Goal: Information Seeking & Learning: Learn about a topic

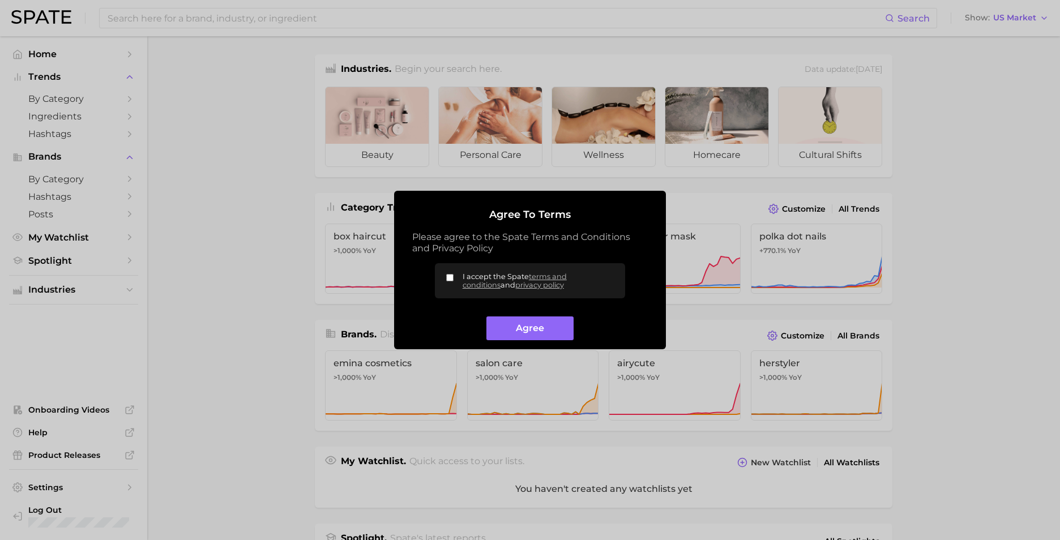
drag, startPoint x: 449, startPoint y: 278, endPoint x: 462, endPoint y: 297, distance: 23.3
click at [448, 278] on input "I accept the Spate terms and conditions and privacy policy" at bounding box center [449, 277] width 7 height 7
checkbox input "true"
click at [518, 327] on button "Agree" at bounding box center [530, 329] width 87 height 24
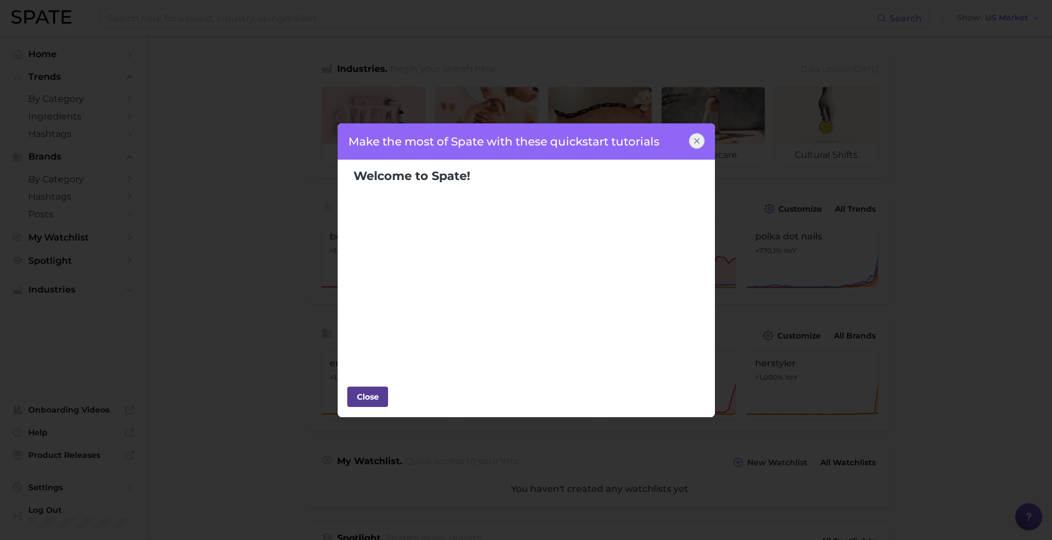
click at [374, 400] on div "Close" at bounding box center [368, 397] width 34 height 17
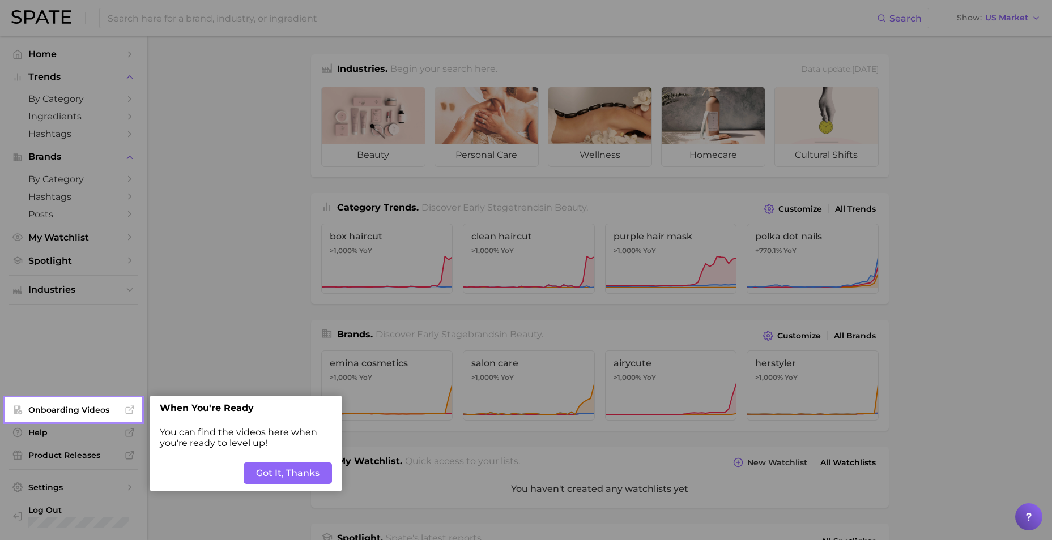
click at [313, 466] on button "Got It, Thanks" at bounding box center [288, 474] width 88 height 22
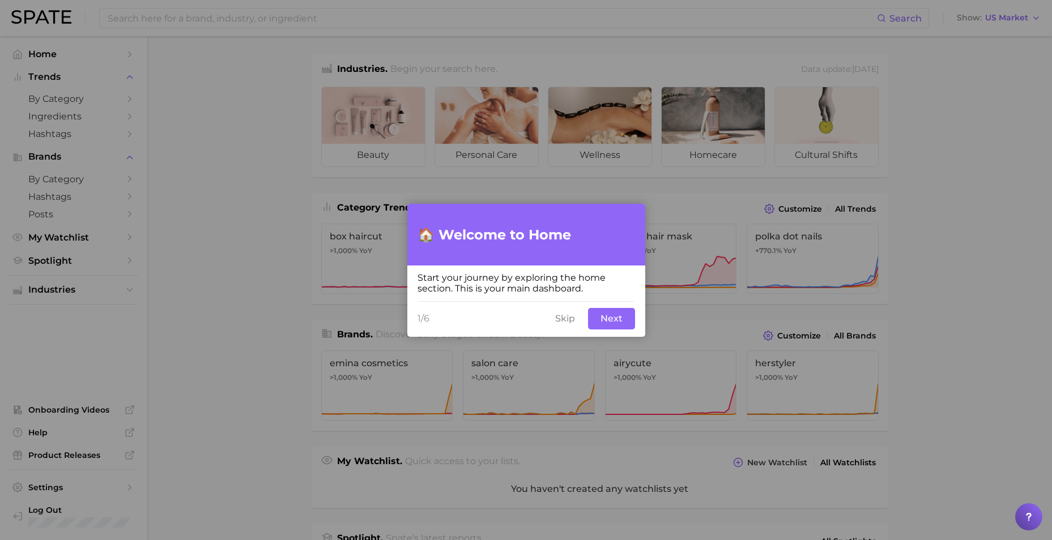
click at [609, 322] on button "Next" at bounding box center [611, 319] width 47 height 22
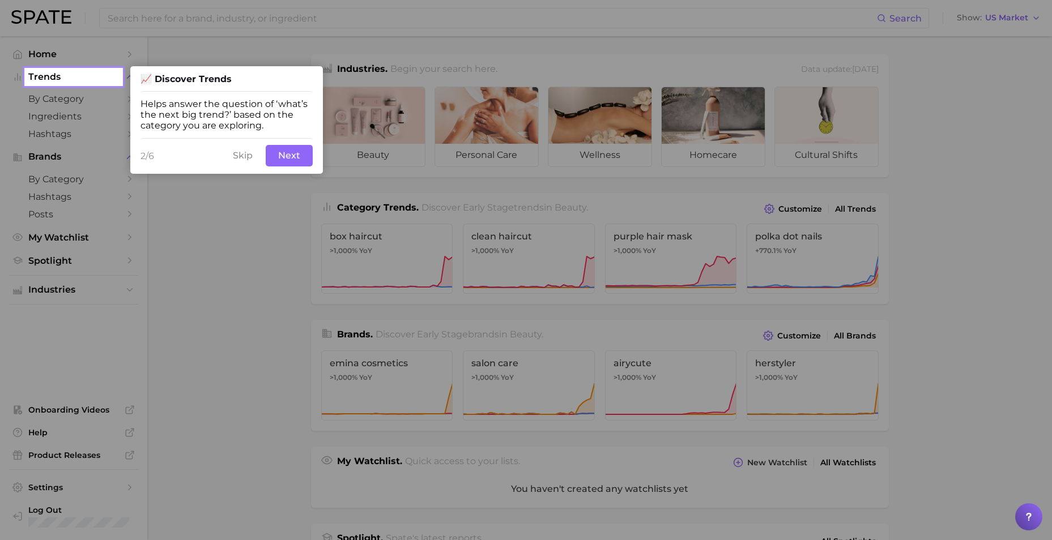
click at [278, 146] on button "Next" at bounding box center [289, 156] width 47 height 22
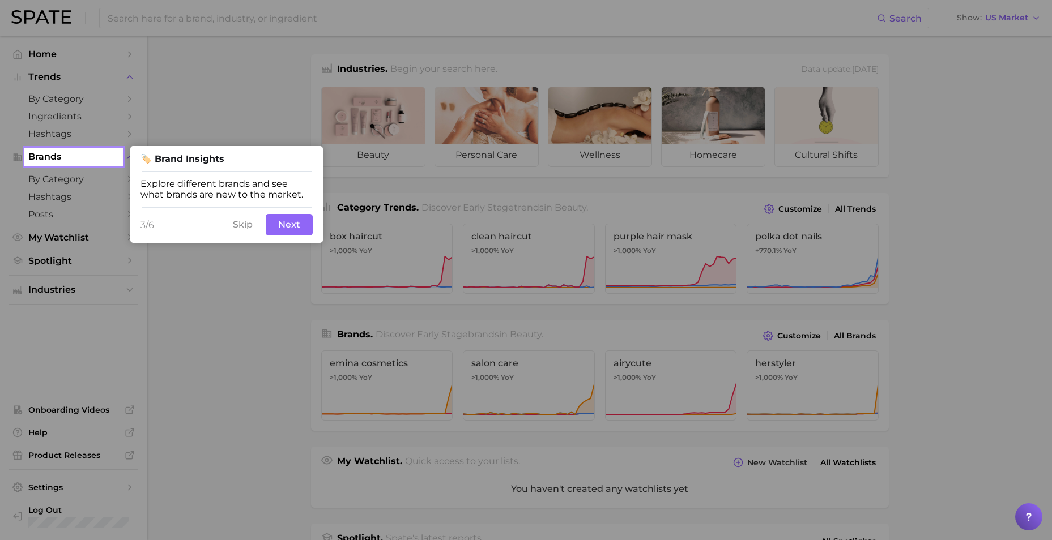
click at [312, 231] on div "3/6 Skip Next" at bounding box center [226, 225] width 193 height 36
click at [302, 228] on button "Next" at bounding box center [289, 225] width 47 height 22
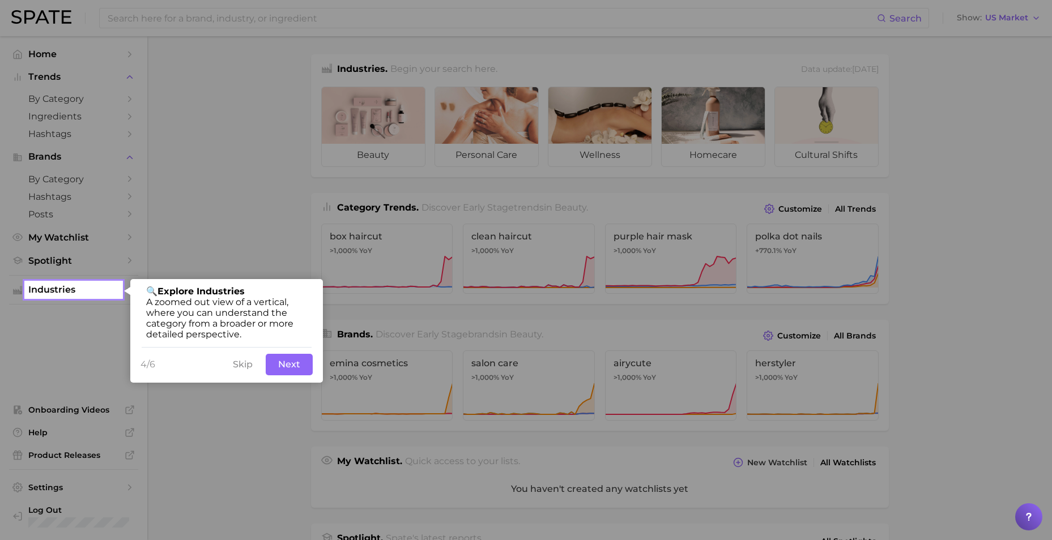
click at [293, 368] on button "Next" at bounding box center [289, 365] width 47 height 22
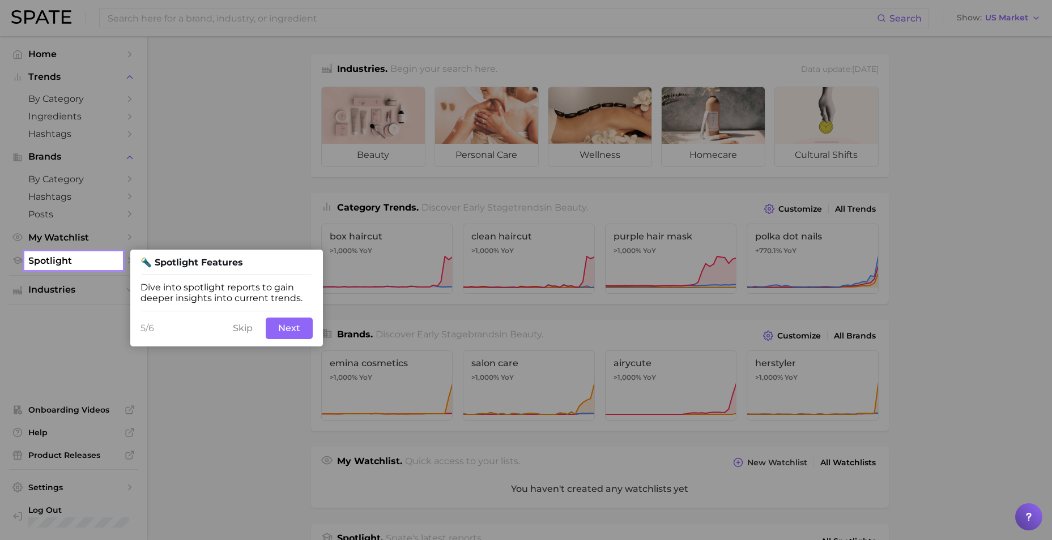
click at [285, 340] on div "5/6 Skip Next" at bounding box center [226, 328] width 193 height 36
click at [287, 335] on button "Next" at bounding box center [289, 329] width 47 height 22
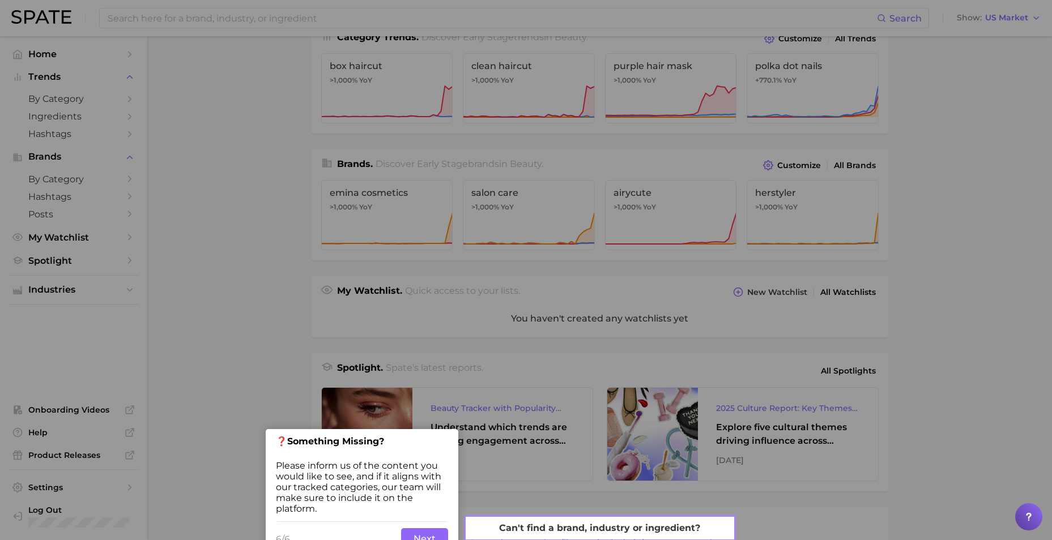
scroll to position [194, 0]
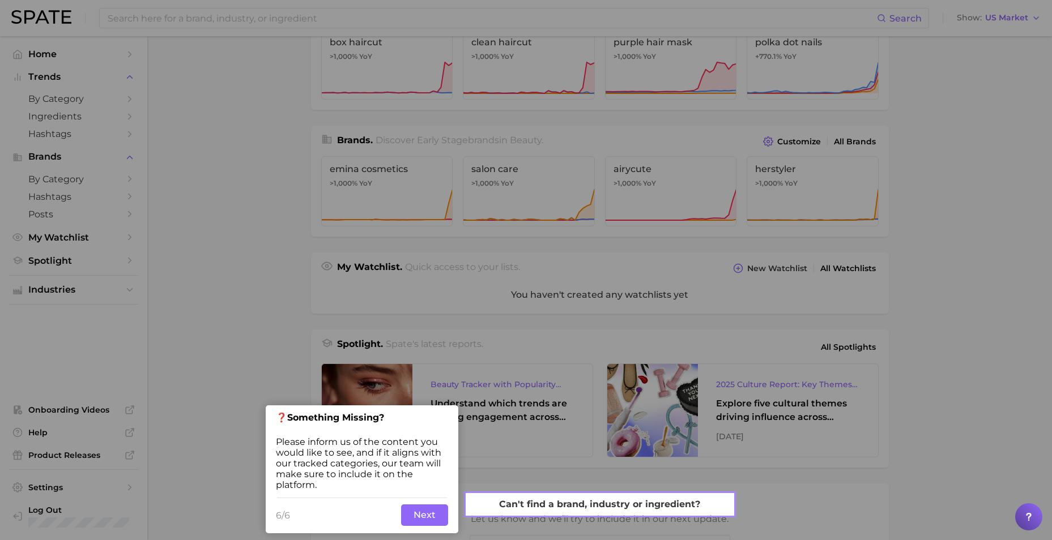
click at [427, 519] on button "Next" at bounding box center [424, 516] width 47 height 22
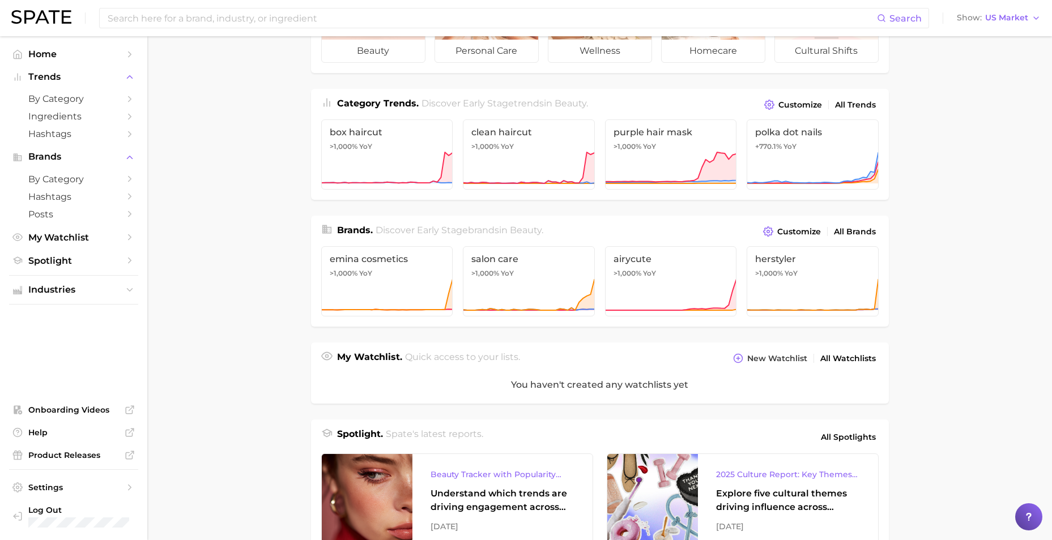
scroll to position [0, 0]
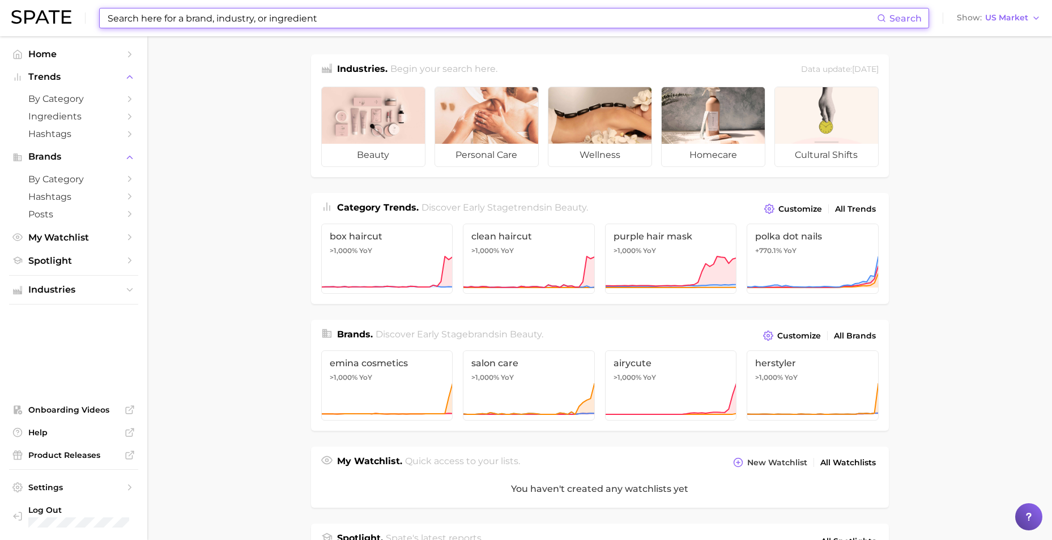
click at [164, 23] on input at bounding box center [491, 17] width 770 height 19
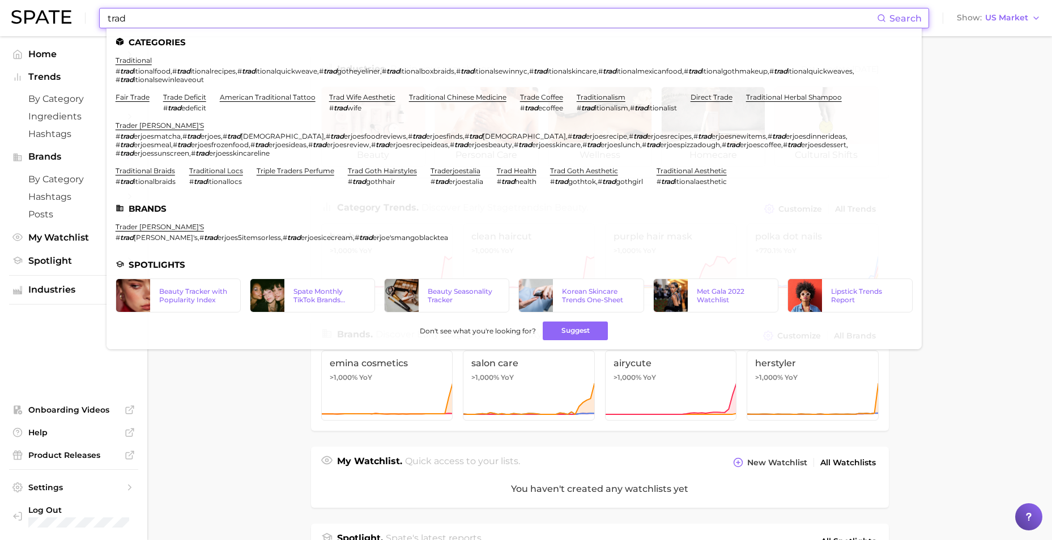
type input "trad"
